Goal: Task Accomplishment & Management: Use online tool/utility

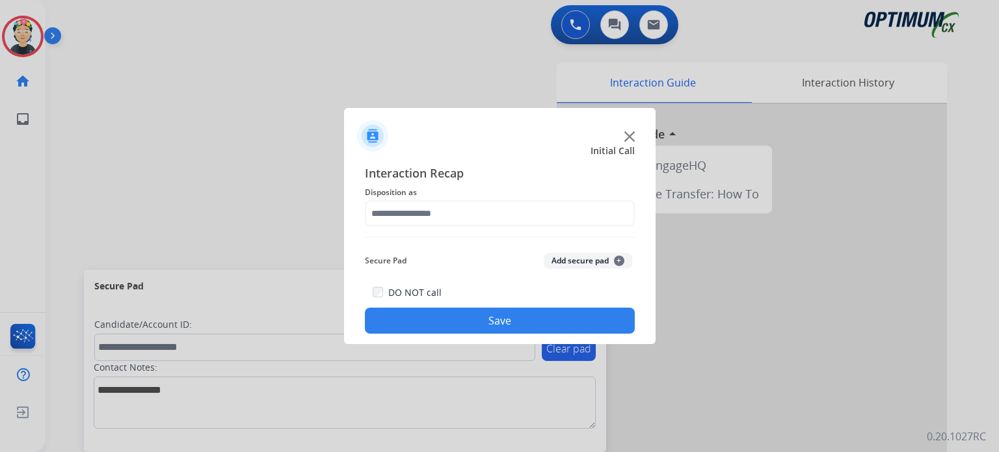
click at [636, 134] on div at bounding box center [500, 131] width 312 height 46
click at [627, 134] on img at bounding box center [629, 136] width 10 height 10
click at [627, 135] on img at bounding box center [629, 136] width 10 height 10
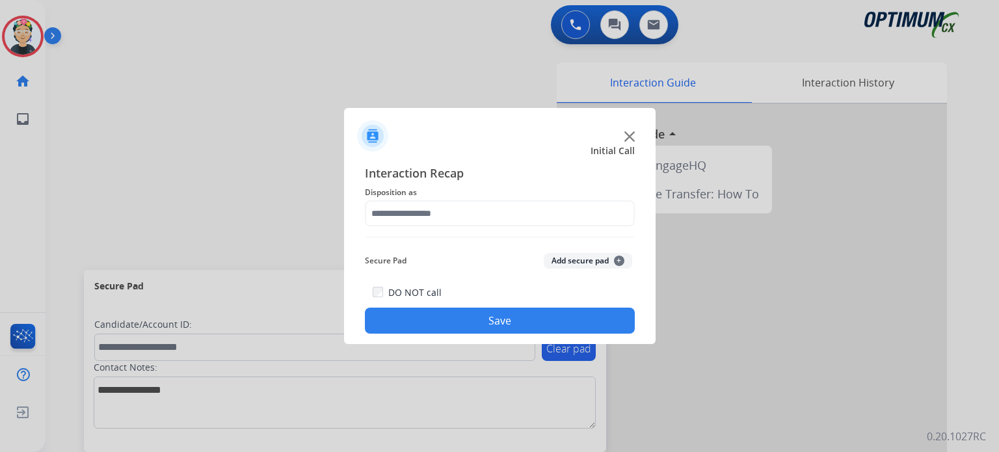
click at [627, 135] on img at bounding box center [629, 136] width 10 height 10
click at [627, 135] on div at bounding box center [752, 346] width 390 height 485
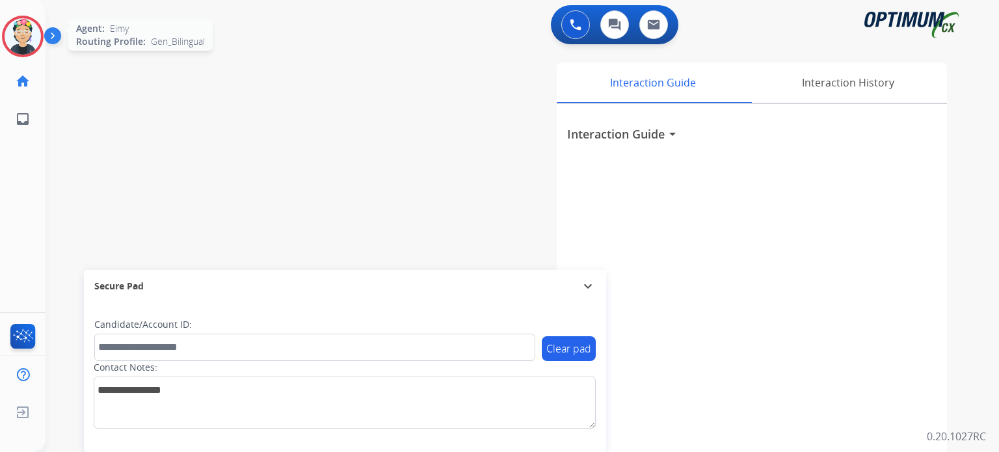
click at [15, 39] on img at bounding box center [23, 36] width 36 height 36
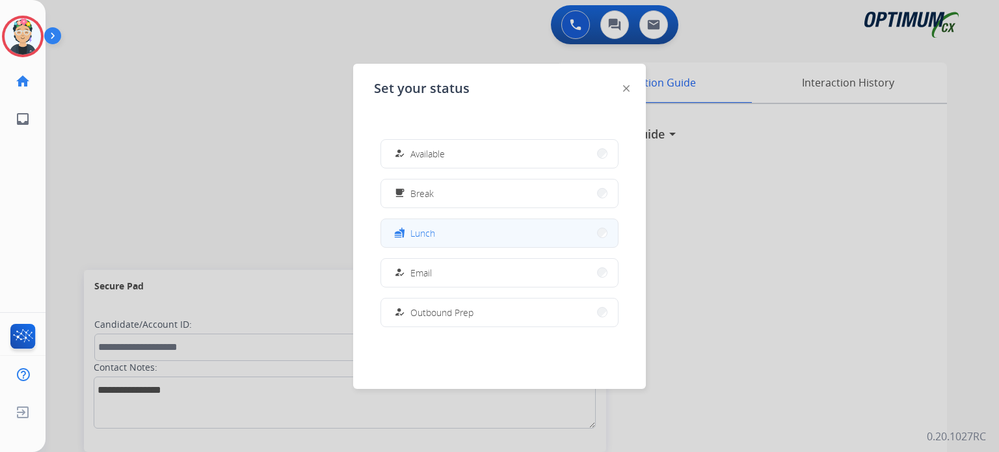
click at [432, 246] on div "fastfood Lunch" at bounding box center [499, 233] width 238 height 29
click at [422, 233] on span "Lunch" at bounding box center [422, 233] width 25 height 14
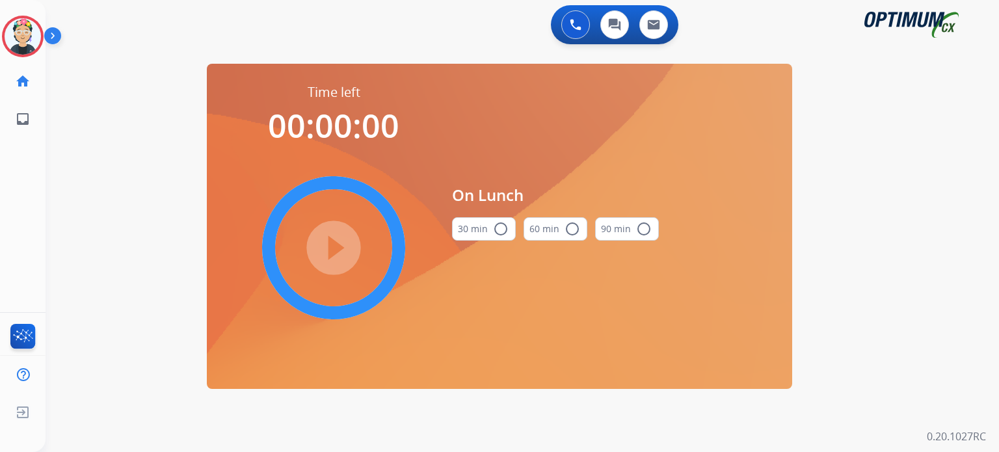
click at [474, 233] on button "30 min radio_button_unchecked" at bounding box center [484, 228] width 64 height 23
click at [341, 249] on mat-icon "play_circle_filled" at bounding box center [334, 248] width 16 height 16
